Goal: Transaction & Acquisition: Purchase product/service

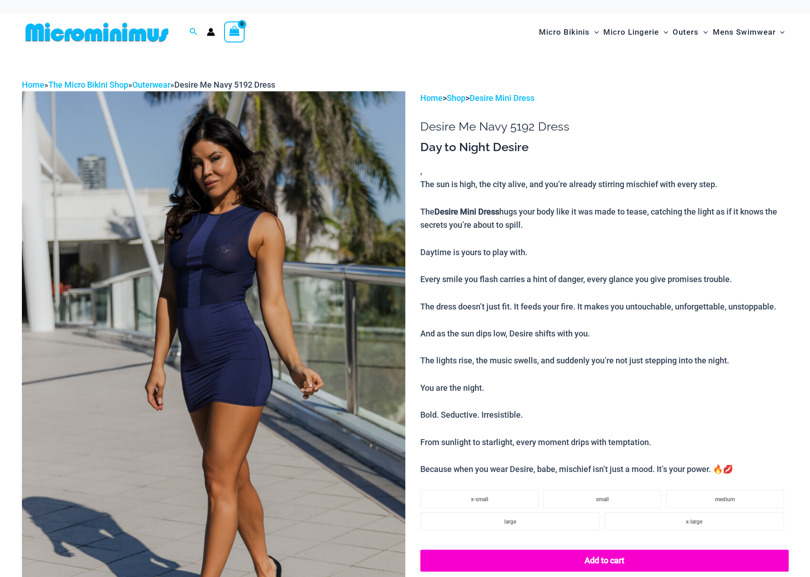
click at [678, 125] on h1 "Desire Me Navy 5192 Dress" at bounding box center [604, 127] width 368 height 14
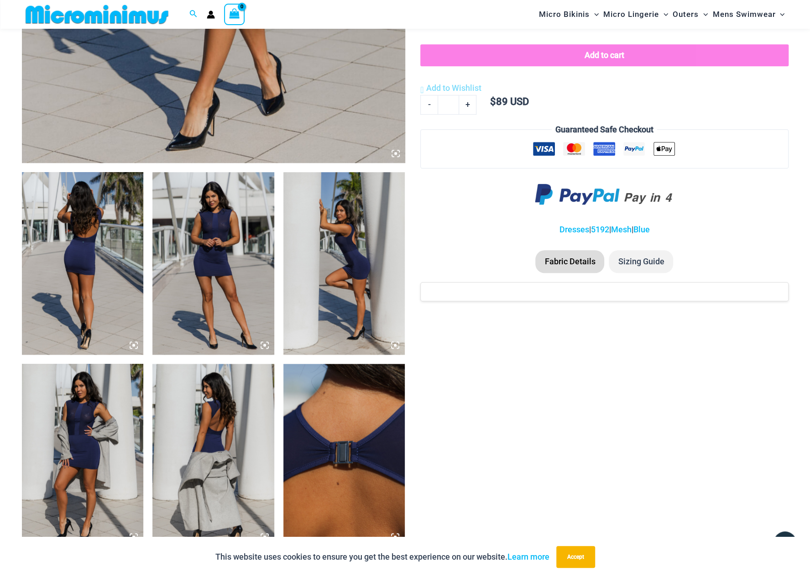
scroll to position [585, 0]
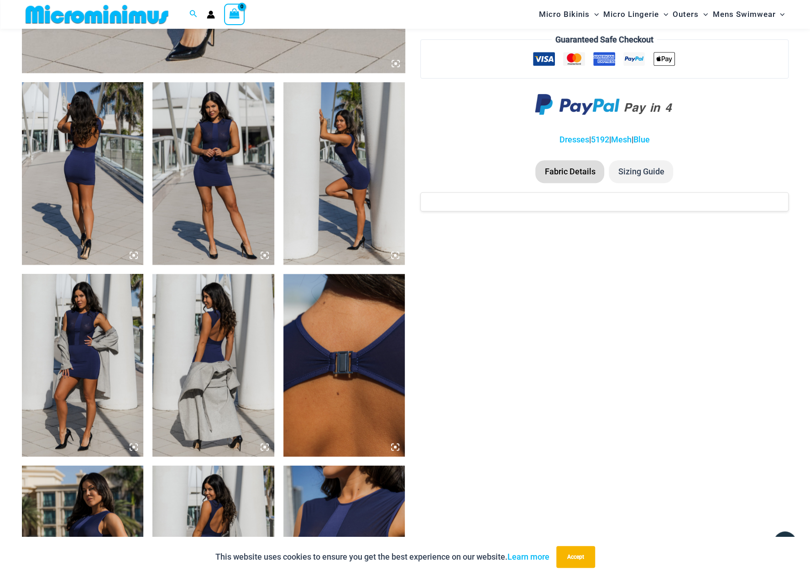
click at [75, 220] on img at bounding box center [83, 173] width 122 height 182
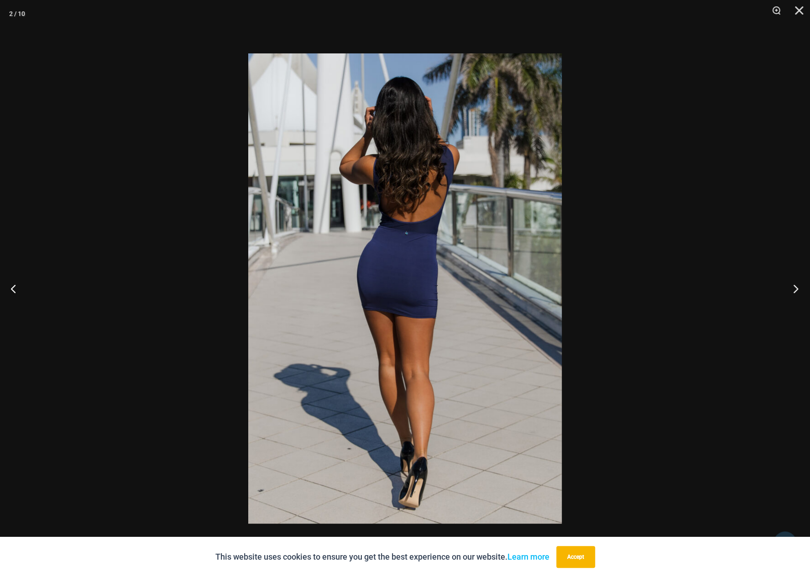
click at [793, 289] on button "Next" at bounding box center [793, 288] width 34 height 46
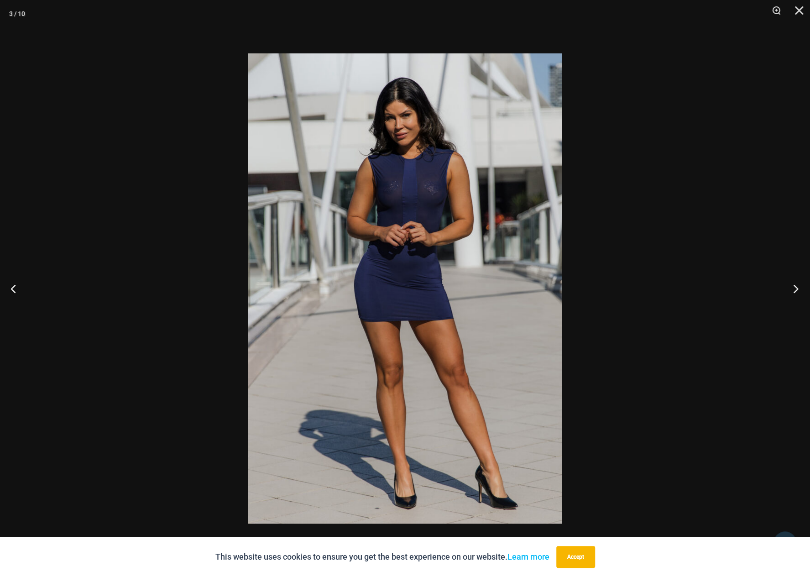
click at [796, 286] on button "Next" at bounding box center [793, 288] width 34 height 46
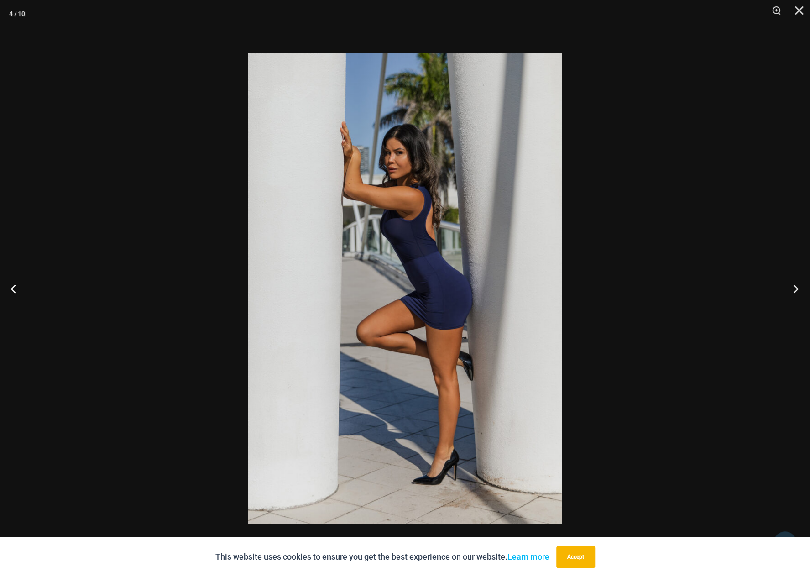
click at [797, 284] on button "Next" at bounding box center [793, 288] width 34 height 46
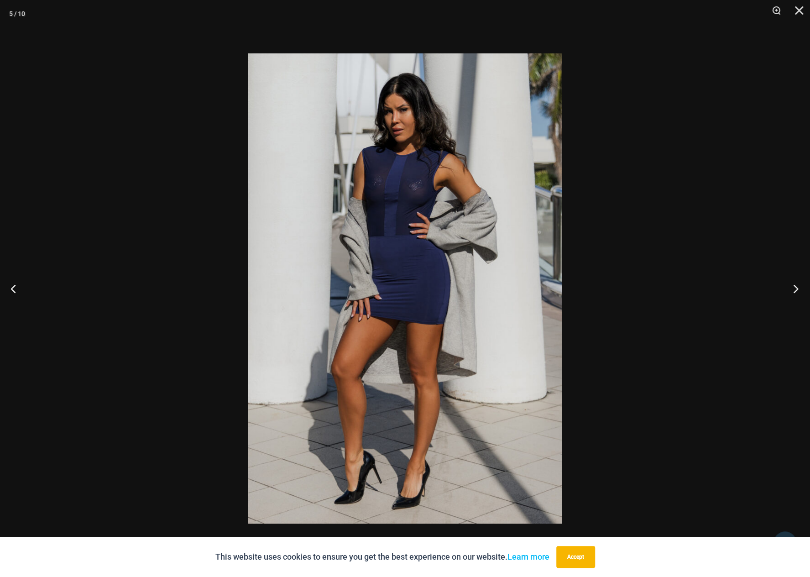
click at [797, 284] on button "Next" at bounding box center [793, 288] width 34 height 46
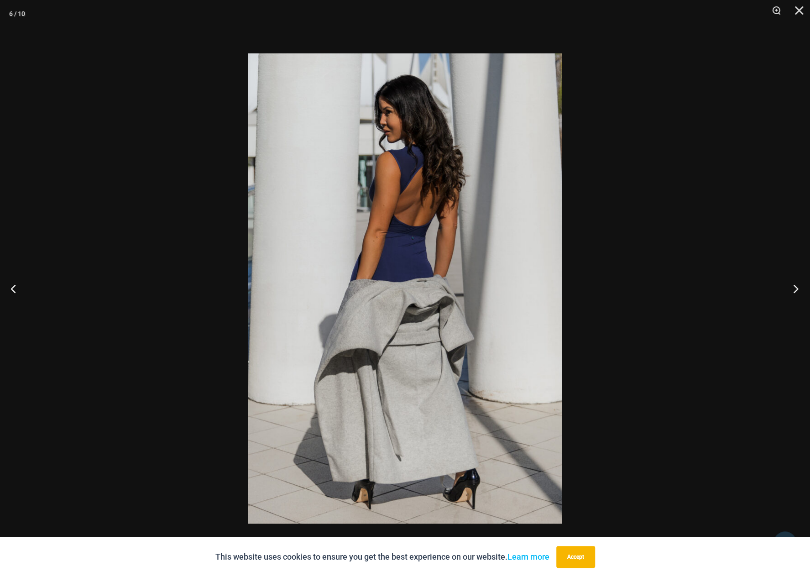
click at [797, 284] on button "Next" at bounding box center [793, 288] width 34 height 46
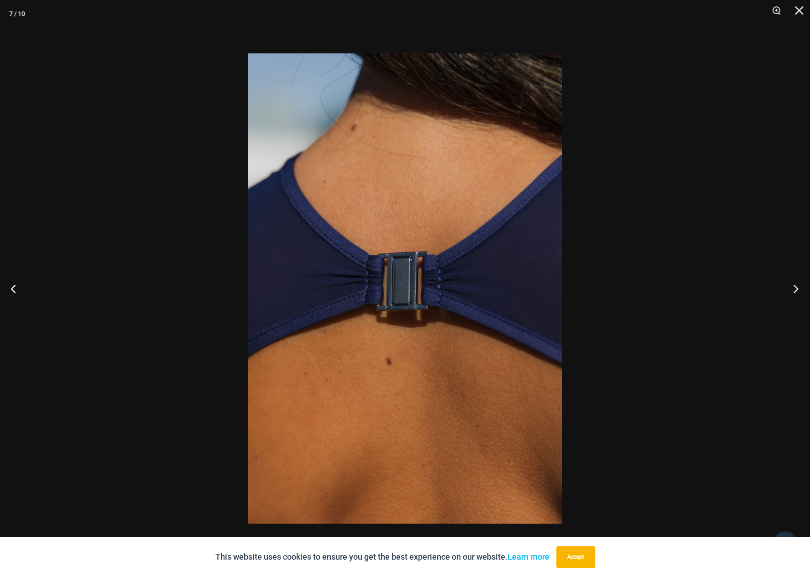
click at [800, 281] on button "Next" at bounding box center [793, 288] width 34 height 46
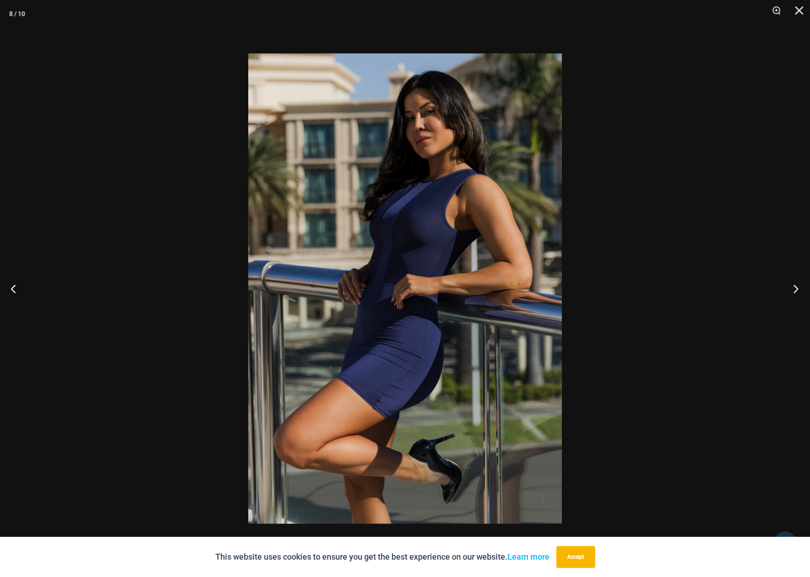
click at [800, 281] on button "Next" at bounding box center [793, 288] width 34 height 46
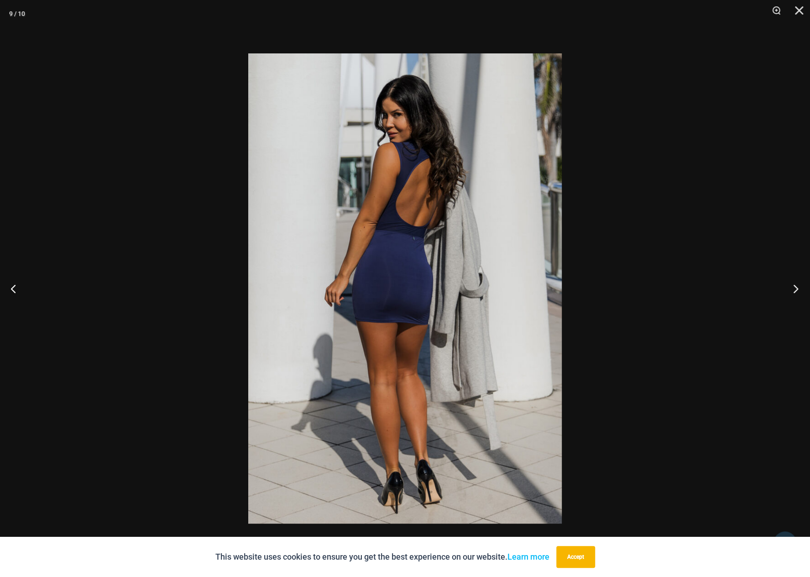
click at [800, 281] on button "Next" at bounding box center [793, 288] width 34 height 46
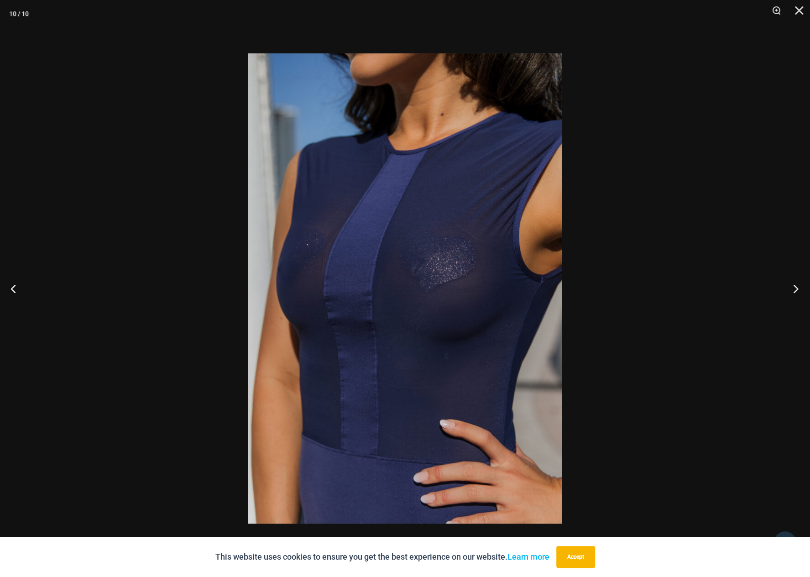
click at [797, 289] on button "Next" at bounding box center [793, 288] width 34 height 46
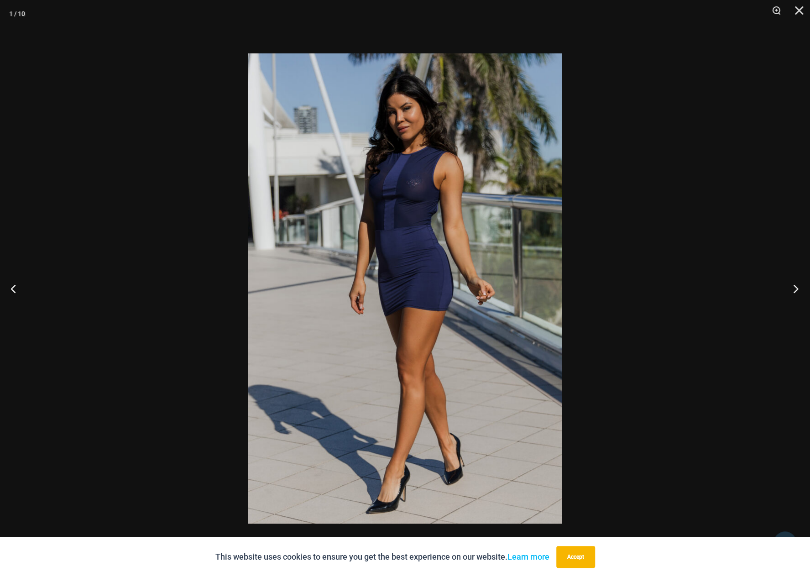
click at [796, 286] on button "Next" at bounding box center [793, 288] width 34 height 46
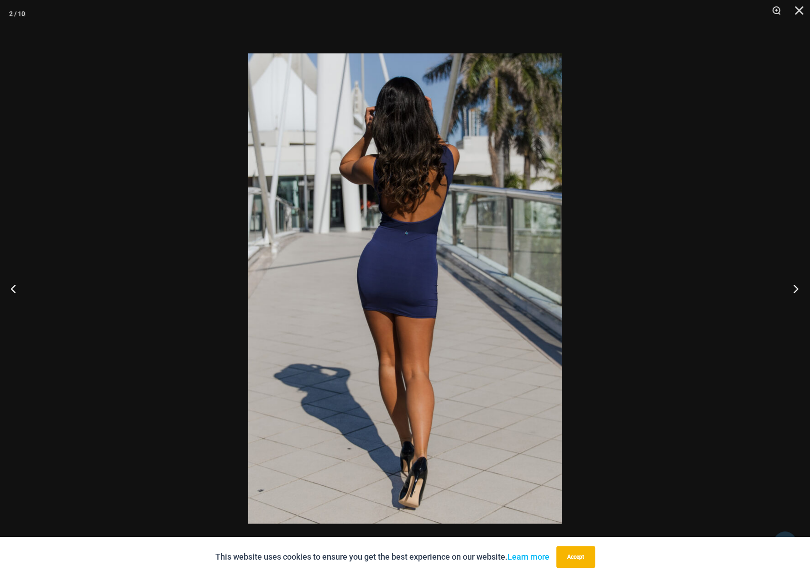
click at [796, 290] on button "Next" at bounding box center [793, 288] width 34 height 46
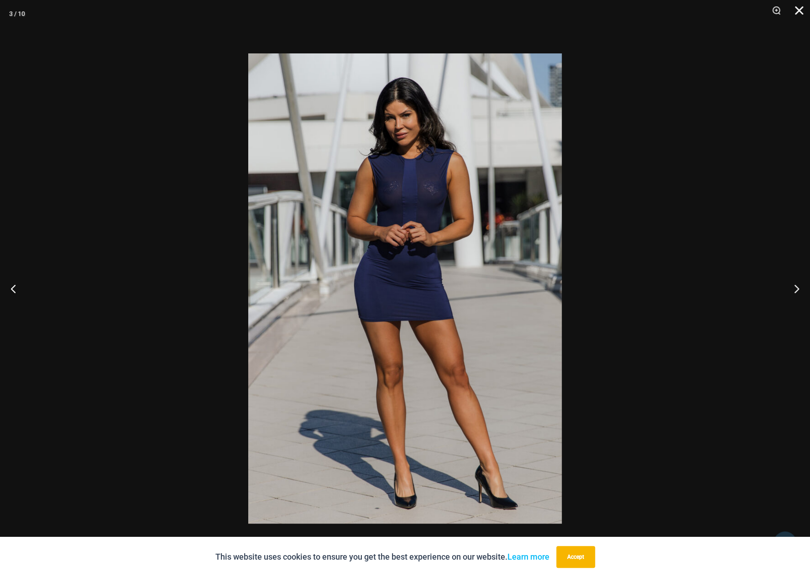
click at [797, 14] on button "Close" at bounding box center [795, 13] width 23 height 27
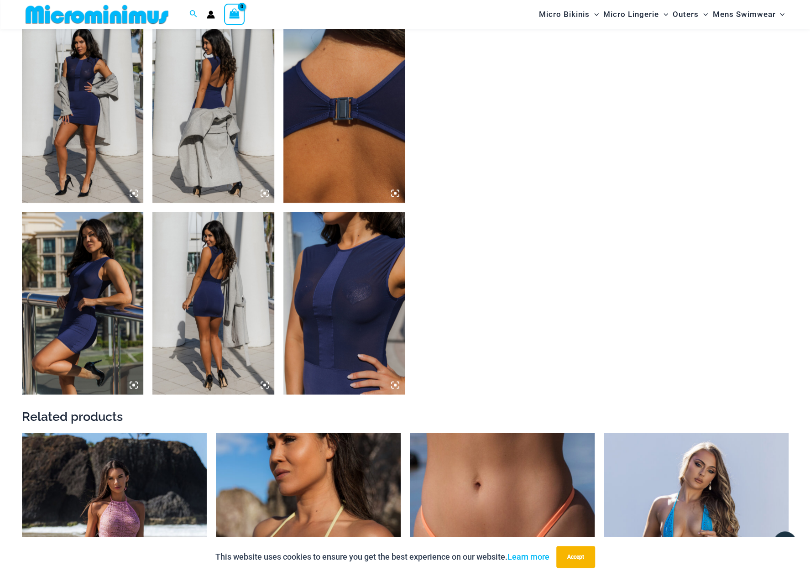
scroll to position [722, 0]
